Goal: Task Accomplishment & Management: Use online tool/utility

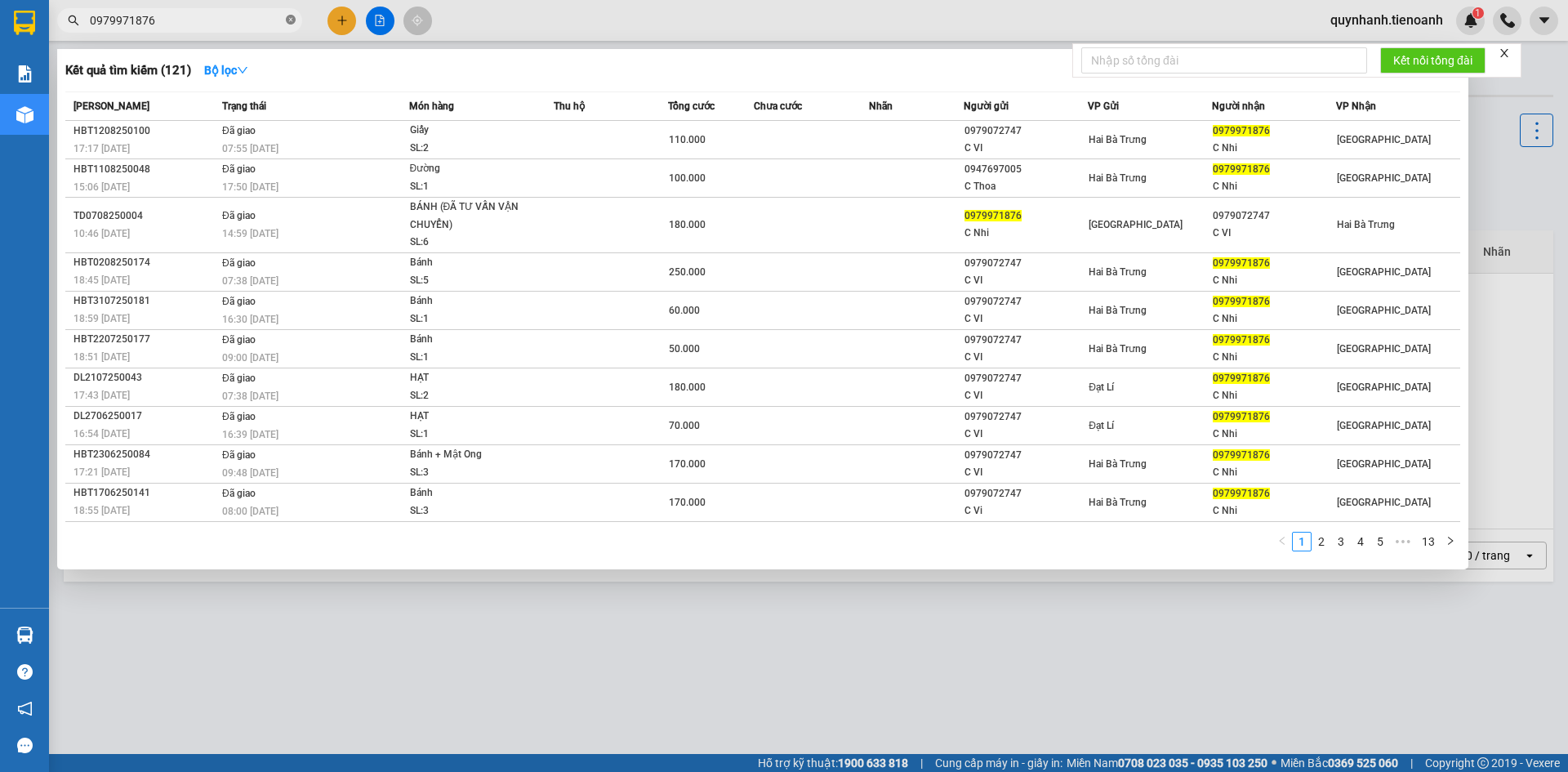
click at [292, 19] on icon "close-circle" at bounding box center [290, 19] width 10 height 10
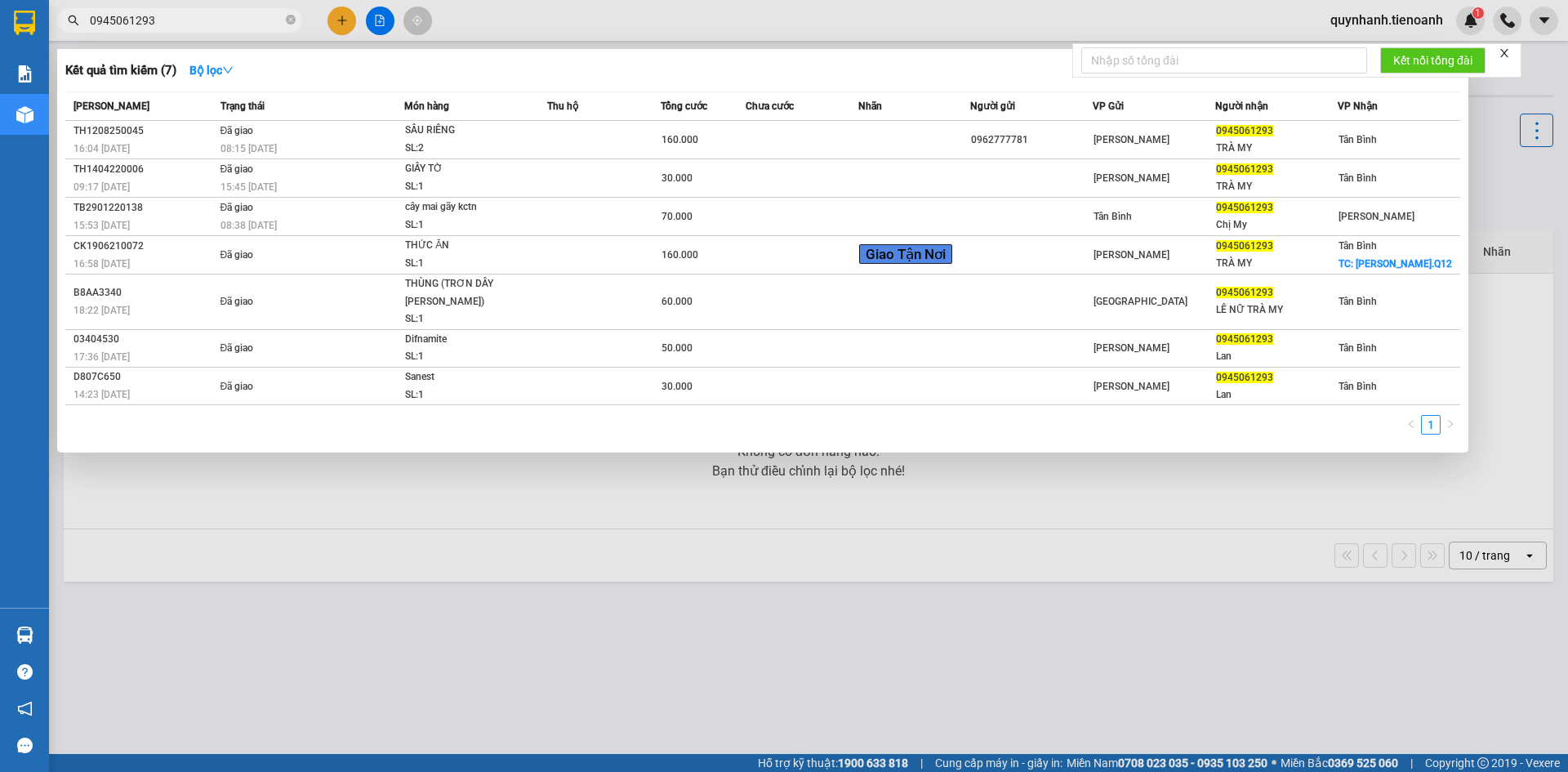
type input "0945061293"
click at [284, 22] on span "0945061293" at bounding box center [180, 20] width 245 height 25
click at [285, 22] on span "0945061293" at bounding box center [180, 20] width 245 height 25
click at [291, 22] on icon "close-circle" at bounding box center [290, 19] width 10 height 10
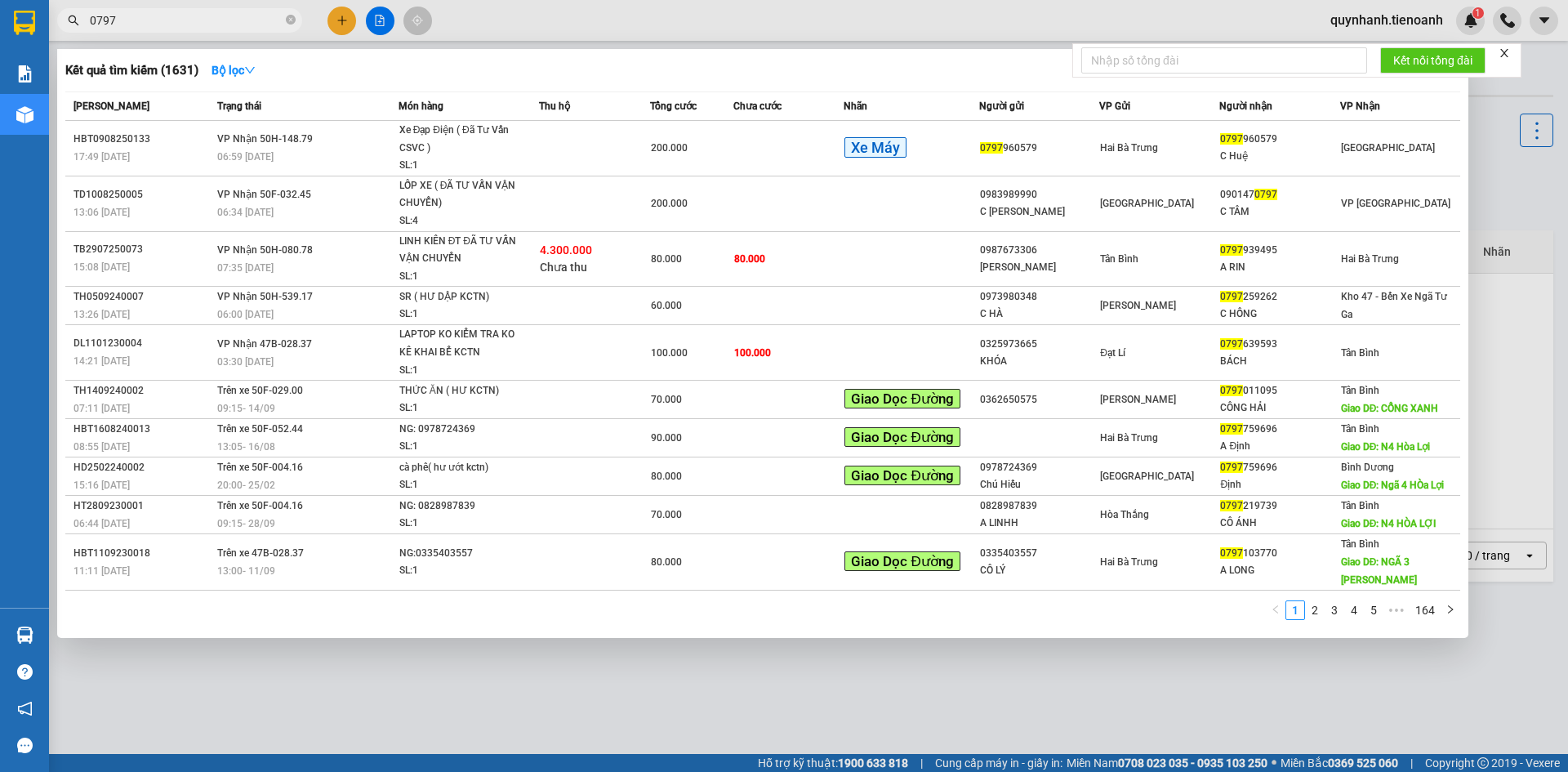
type input "0797"
click at [287, 20] on icon "close-circle" at bounding box center [290, 19] width 10 height 10
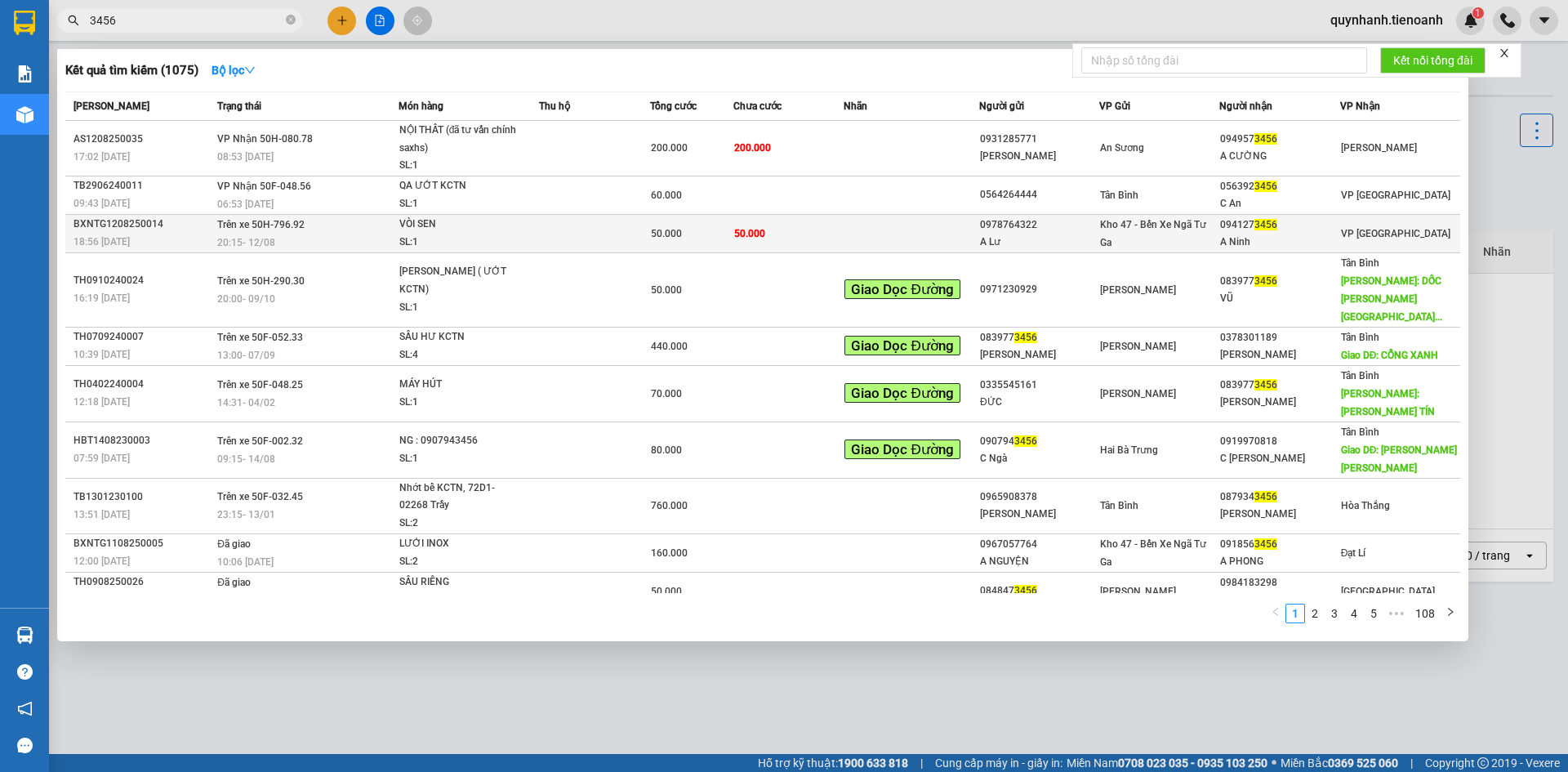
type input "3456"
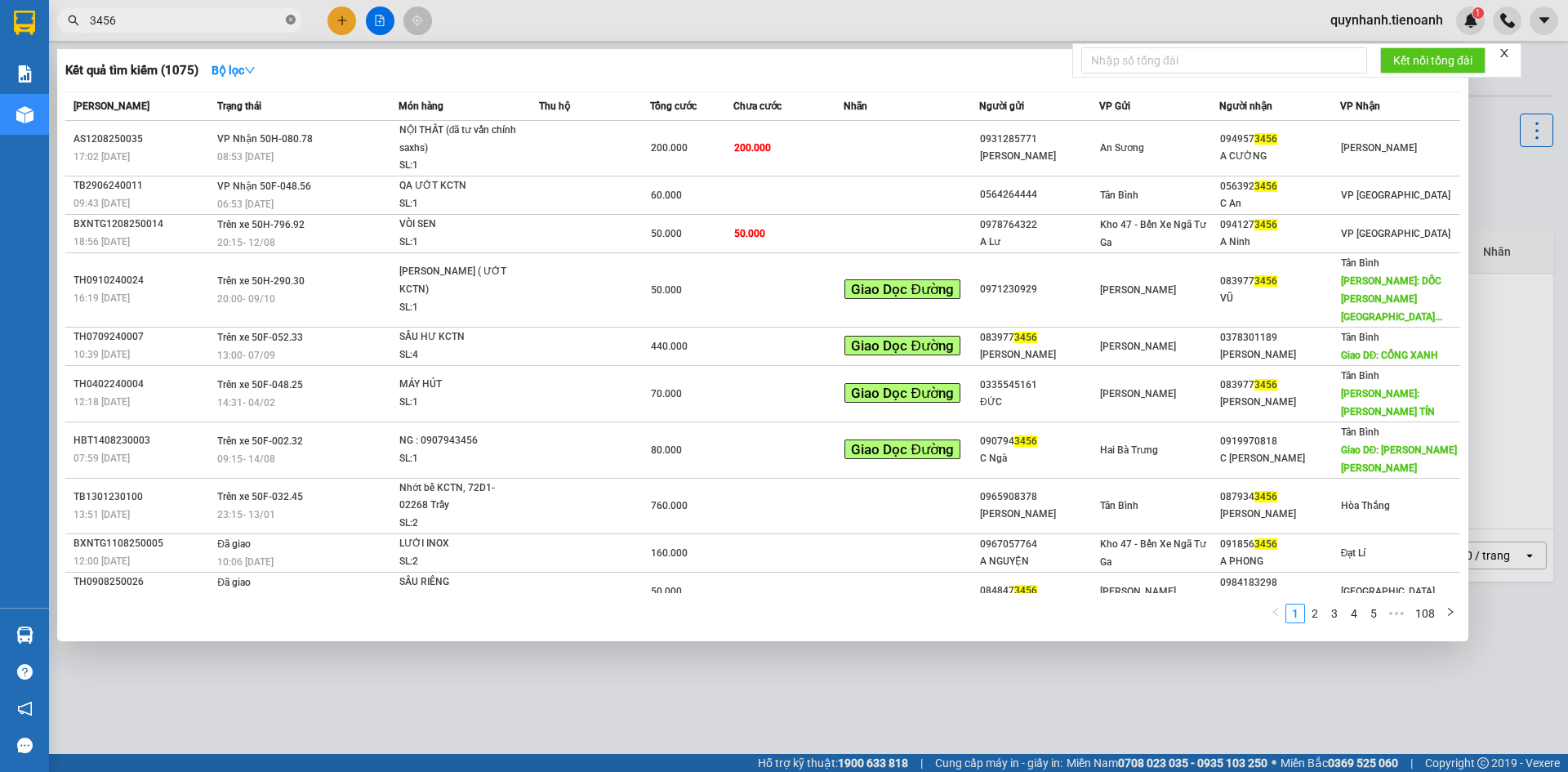
click at [292, 20] on icon "close-circle" at bounding box center [290, 19] width 10 height 10
type input "3456"
click at [530, 678] on div at bounding box center [784, 386] width 1568 height 772
click at [292, 20] on icon "close-circle" at bounding box center [290, 19] width 10 height 10
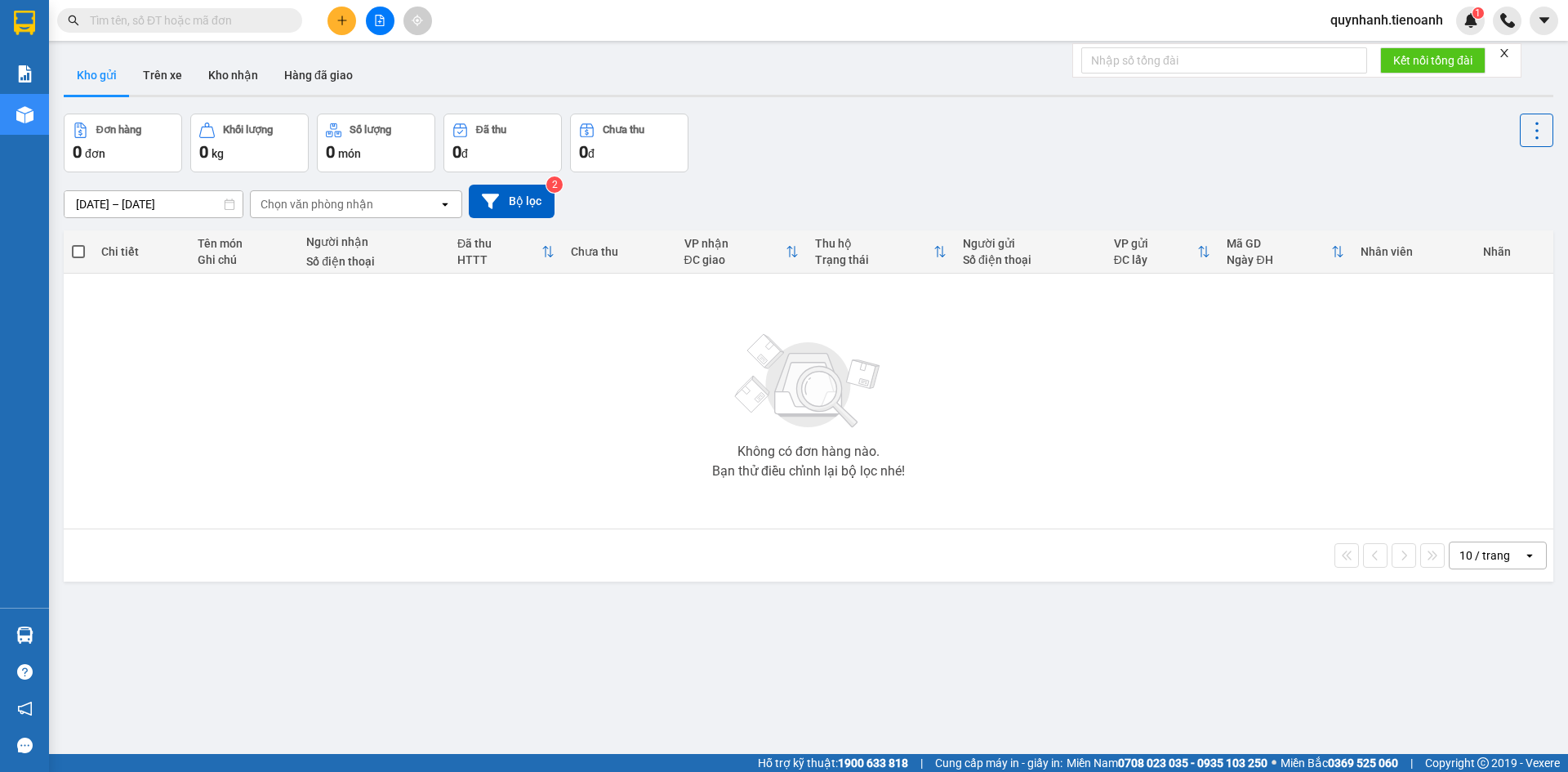
paste input "0393186194"
type input "0393186194"
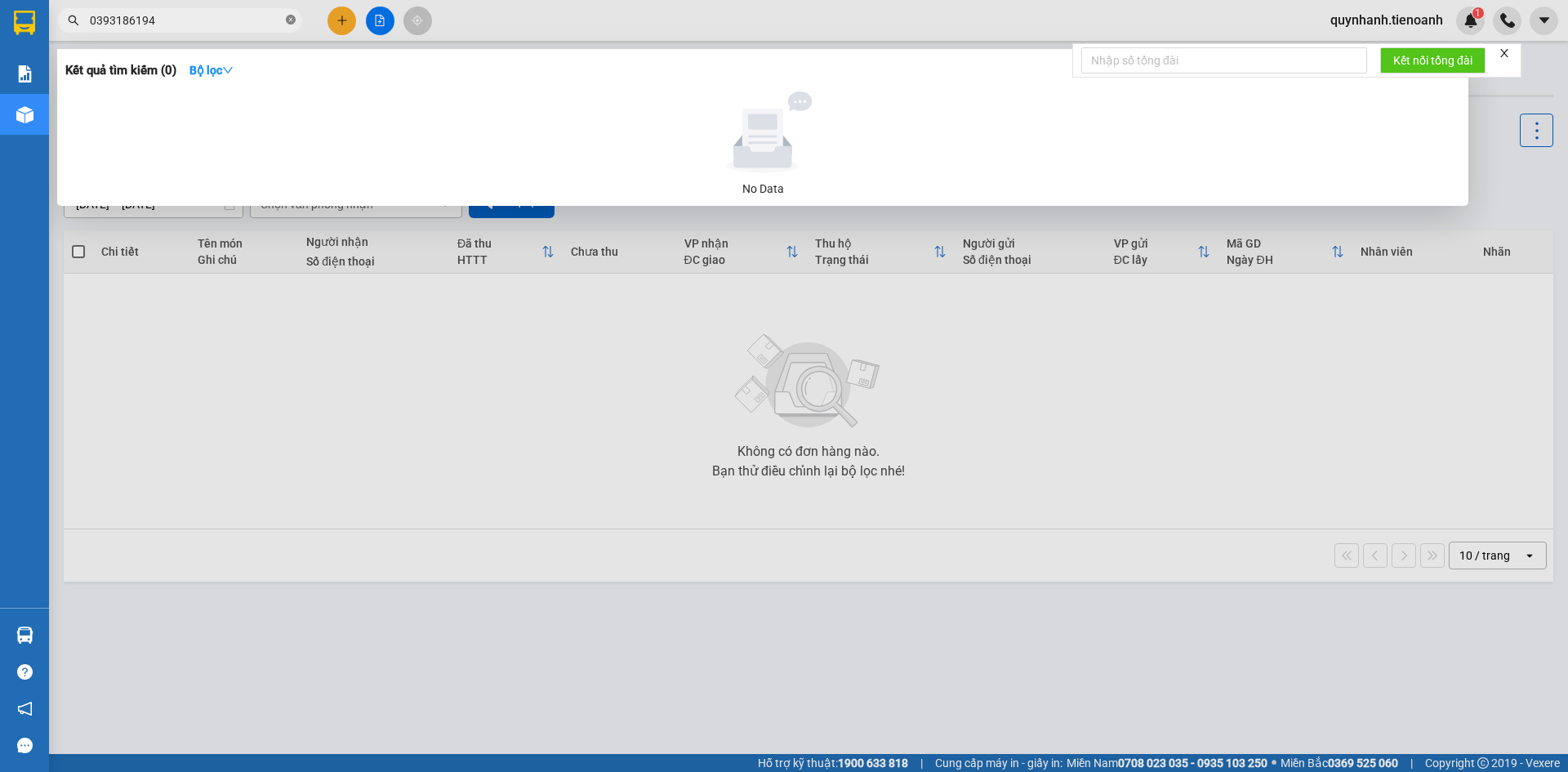
click at [287, 19] on icon "close-circle" at bounding box center [290, 19] width 10 height 10
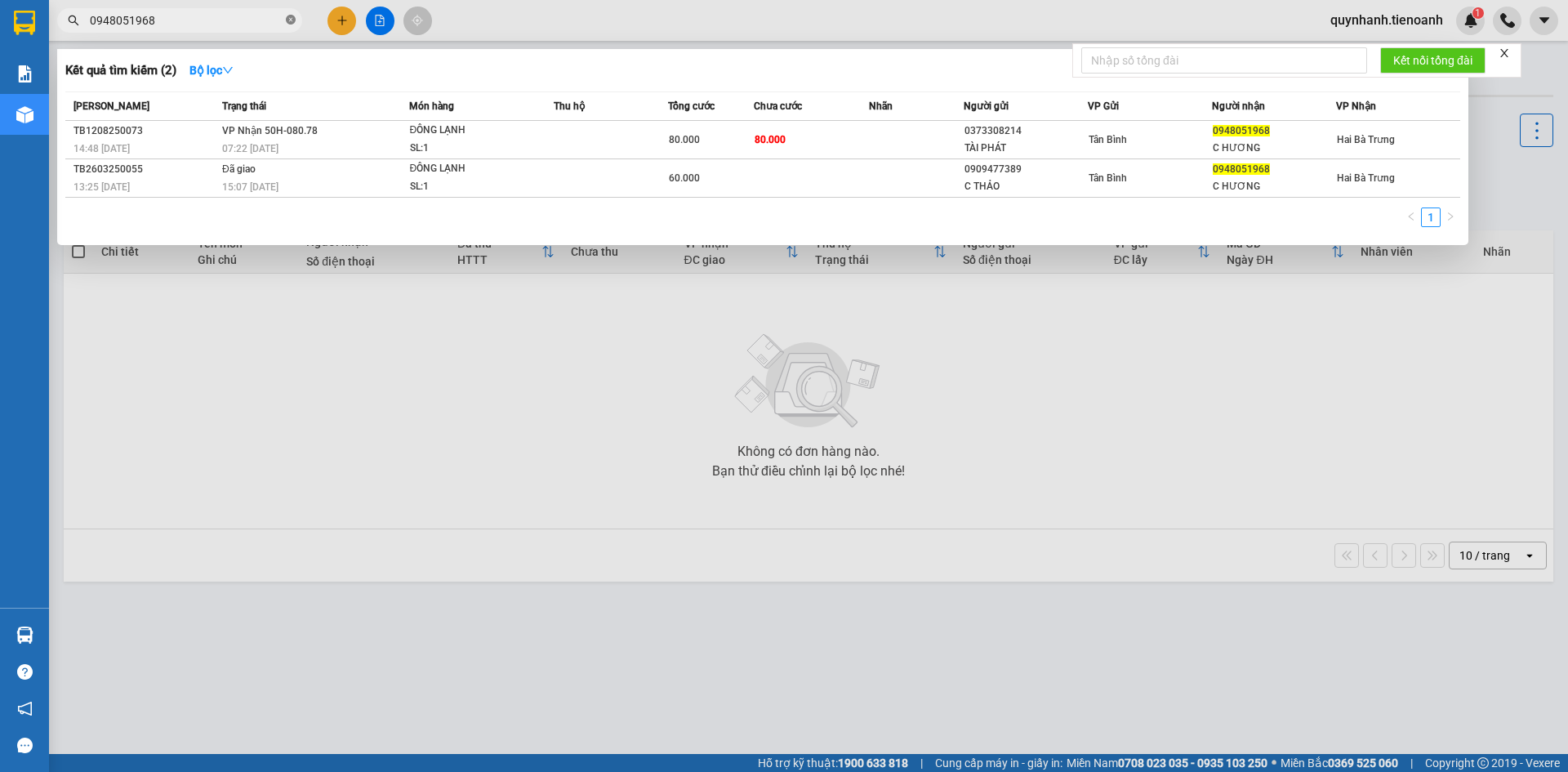
type input "0948051968"
